Goal: Find specific page/section: Find specific page/section

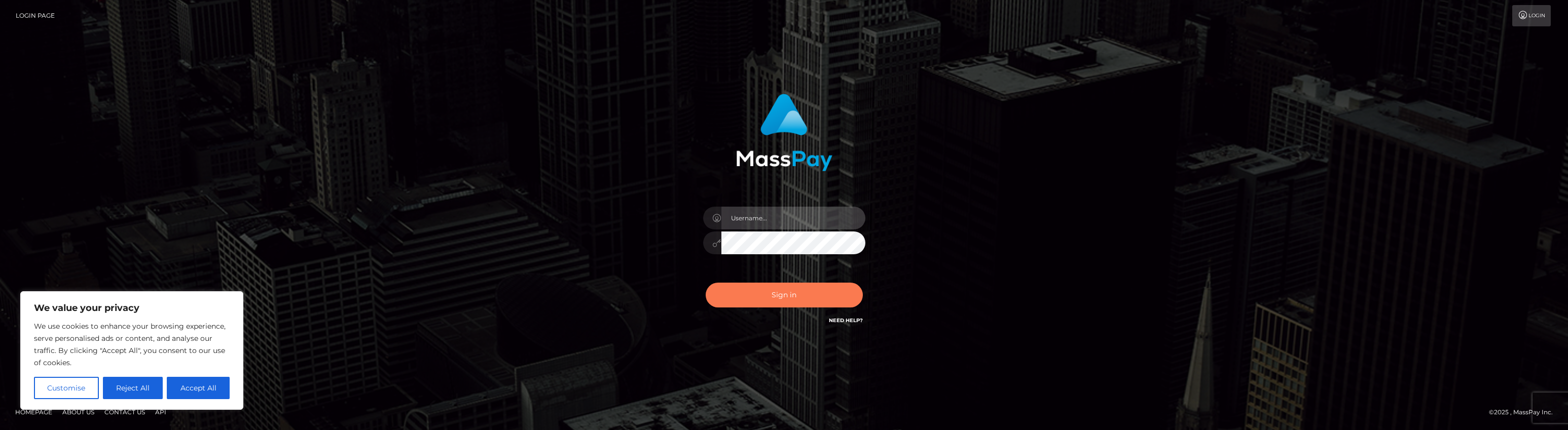
type input "brent.goodwin"
drag, startPoint x: 782, startPoint y: 290, endPoint x: 766, endPoint y: 280, distance: 18.9
click at [781, 290] on button "Sign in" at bounding box center [784, 295] width 157 height 25
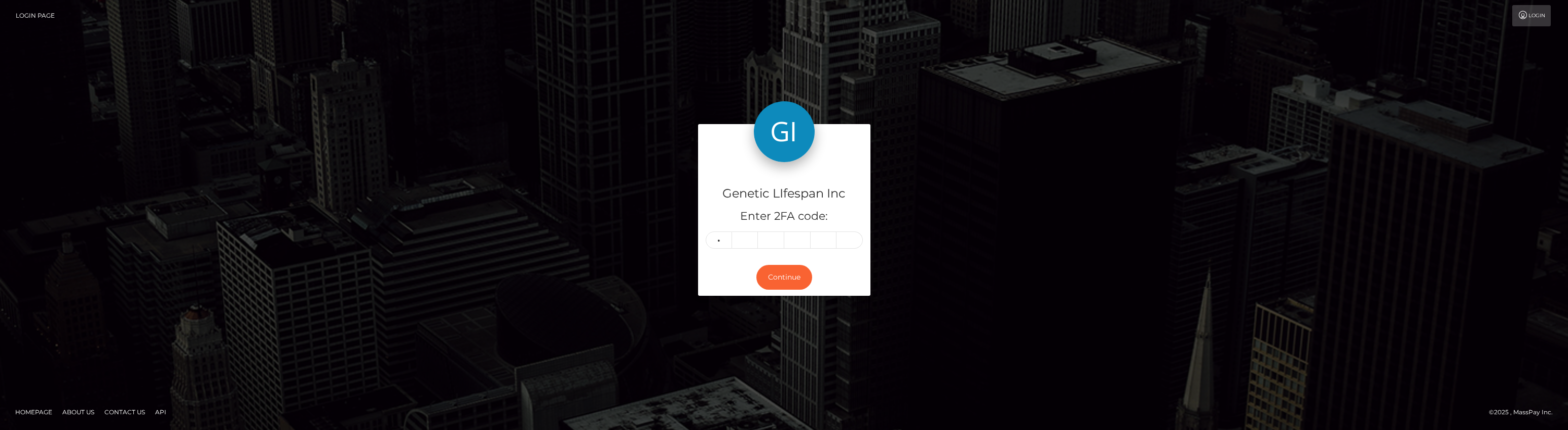
type input "8"
type input "5"
type input "9"
type input "2"
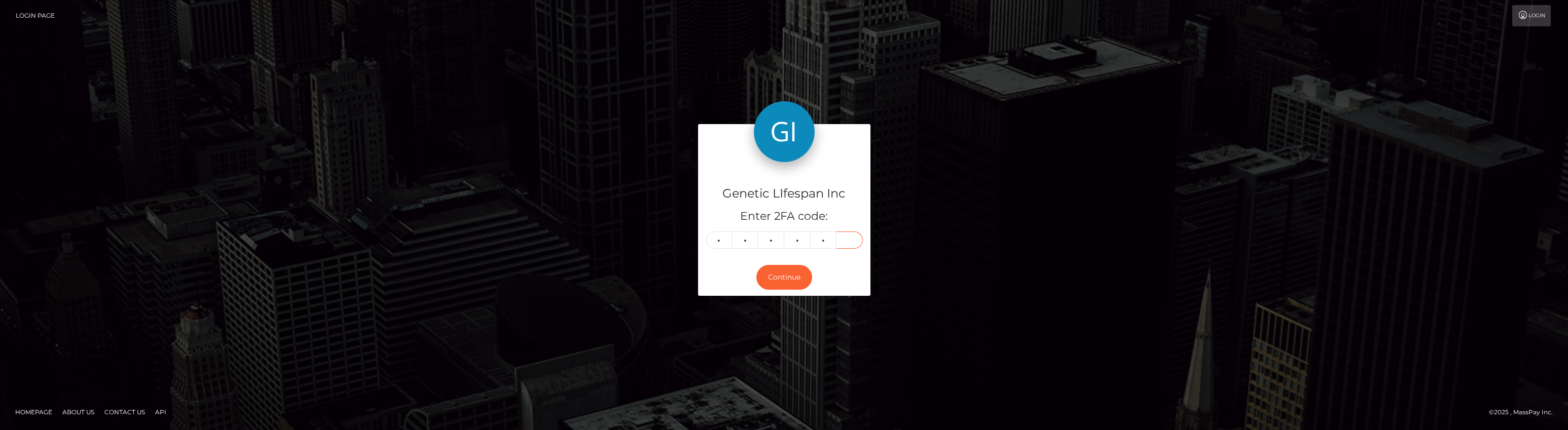
type input "1"
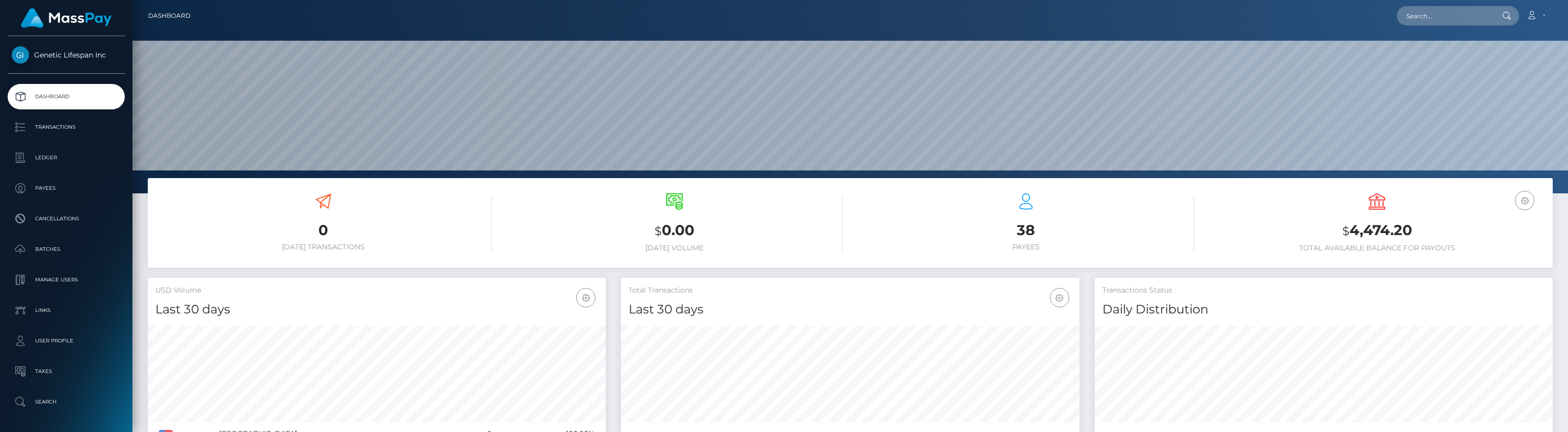
scroll to position [181, 459]
click at [39, 126] on p "Transactions" at bounding box center [66, 127] width 109 height 15
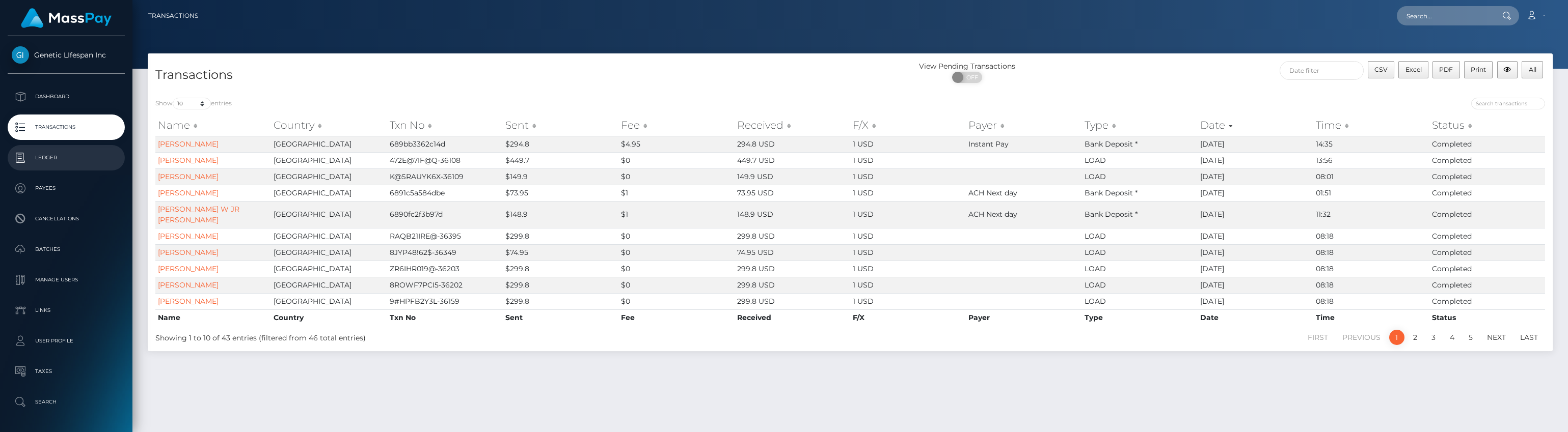
click at [54, 154] on p "Ledger" at bounding box center [66, 158] width 109 height 15
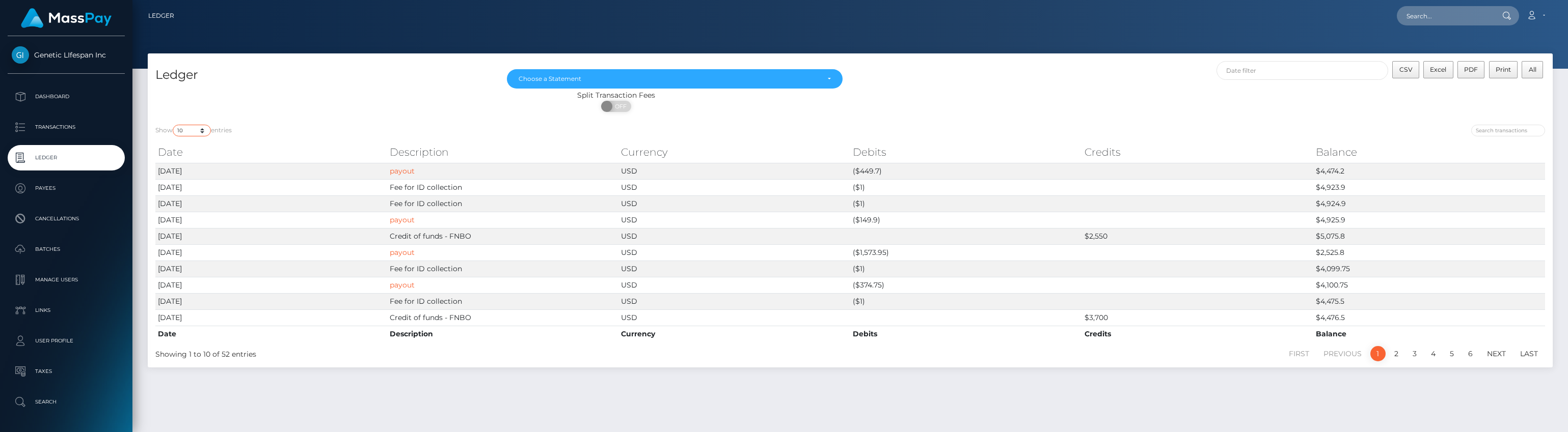
click at [205, 129] on select "10 25 50 100 250" at bounding box center [191, 130] width 38 height 12
select select "25"
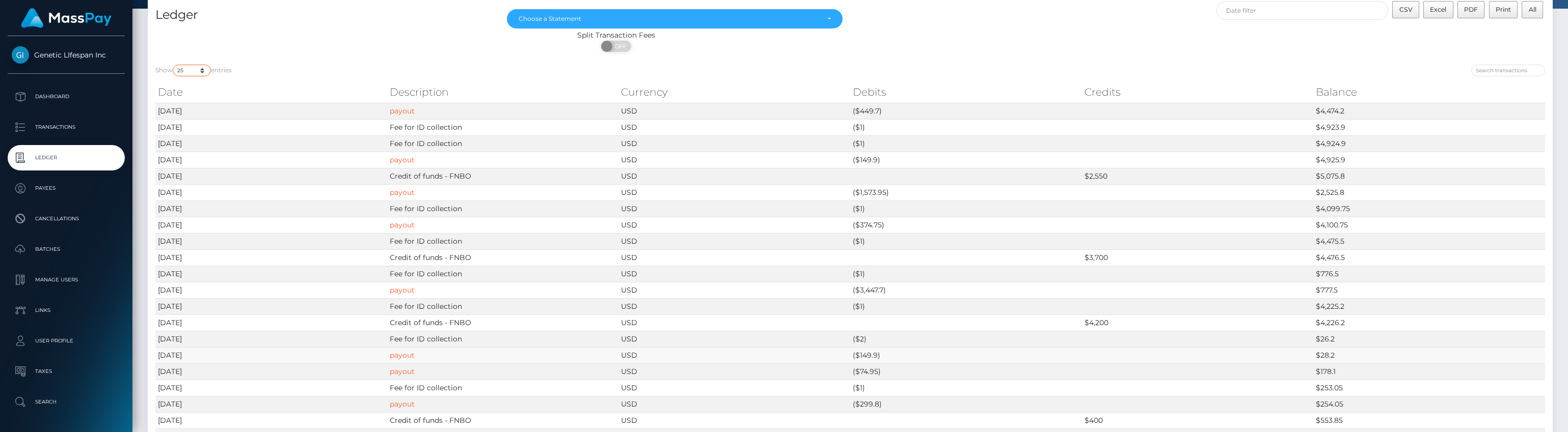
scroll to position [34, 0]
